Goal: Use online tool/utility: Utilize a website feature to perform a specific function

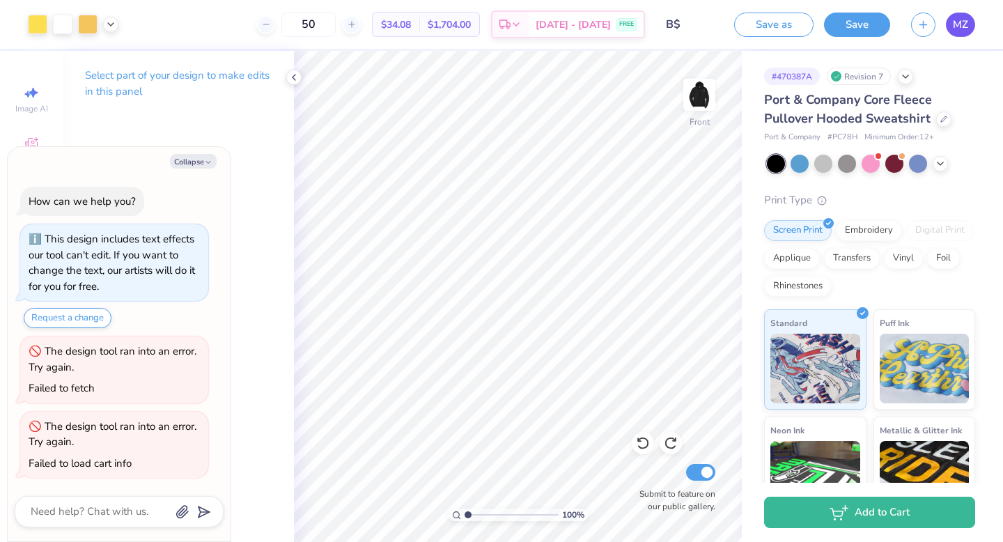
click at [963, 27] on span "MZ" at bounding box center [960, 25] width 15 height 16
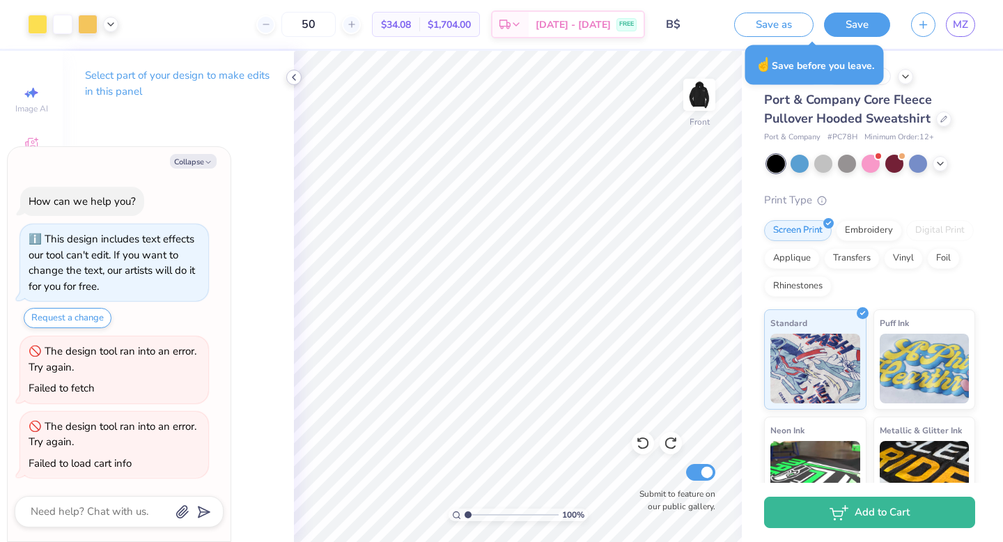
click at [294, 76] on icon at bounding box center [293, 77] width 11 height 11
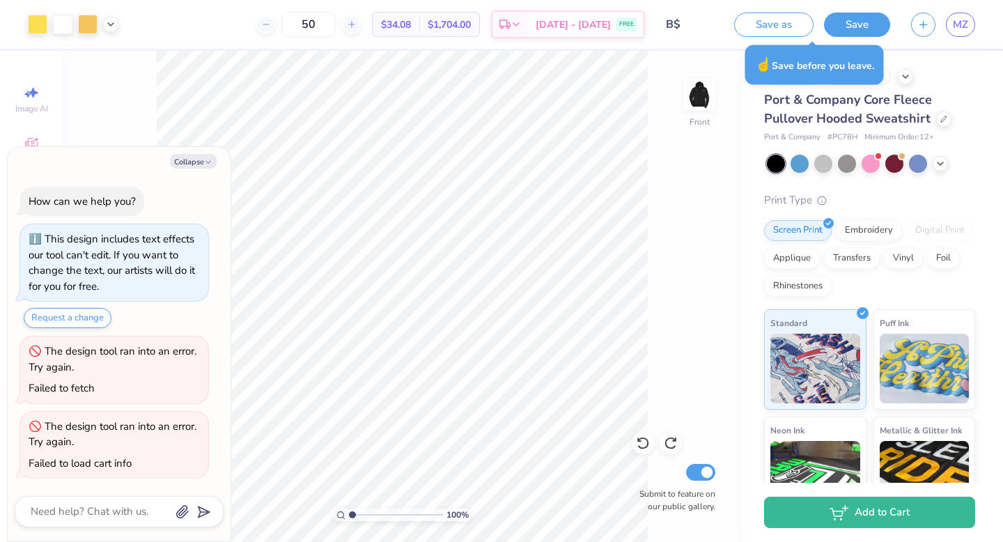
type textarea "x"
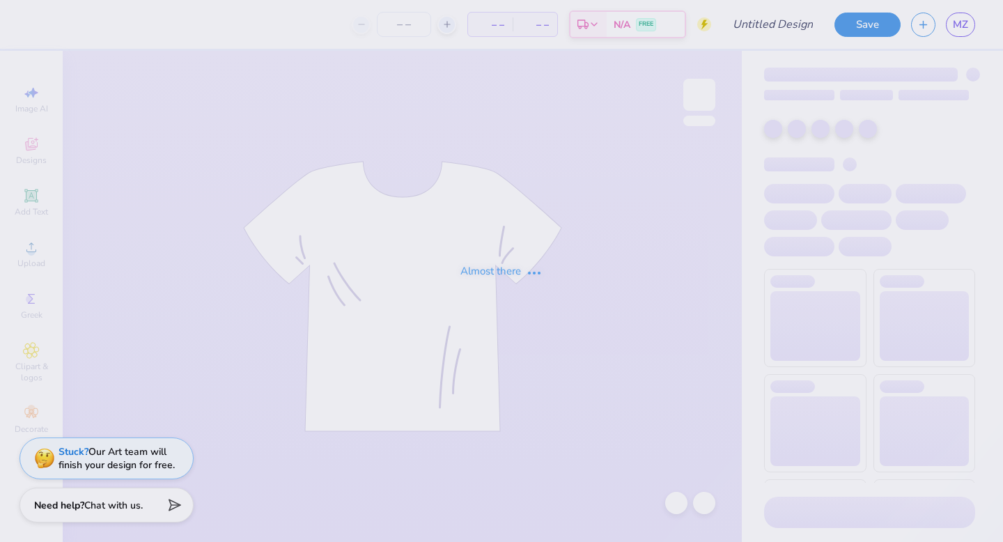
type input "B$"
type input "20"
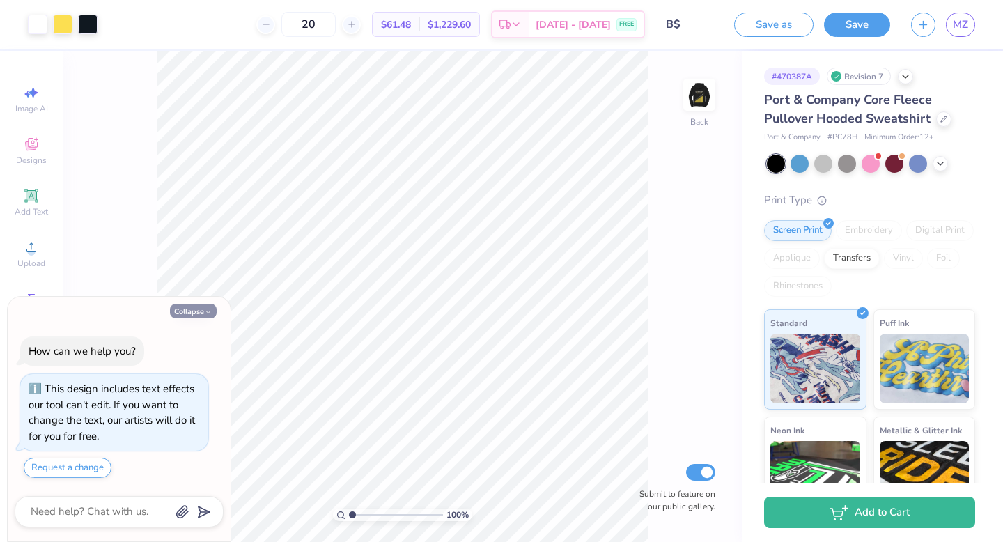
click at [202, 311] on button "Collapse" at bounding box center [193, 311] width 47 height 15
type textarea "x"
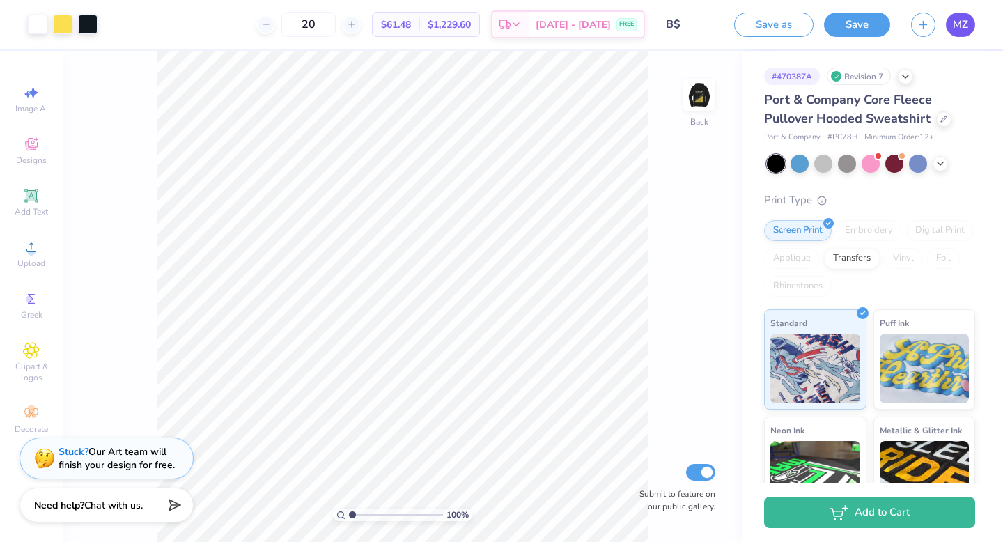
click at [949, 27] on link "MZ" at bounding box center [960, 25] width 29 height 24
